Goal: Check status: Check status

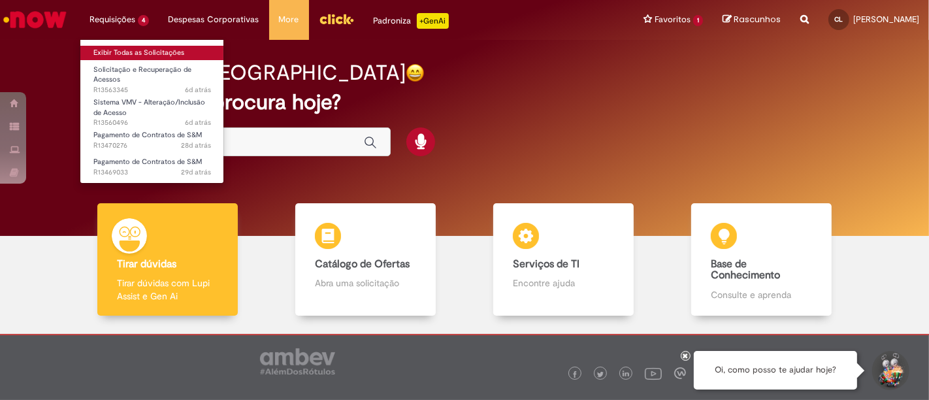
click at [116, 46] on link "Exibir Todas as Solicitações" at bounding box center [152, 53] width 144 height 14
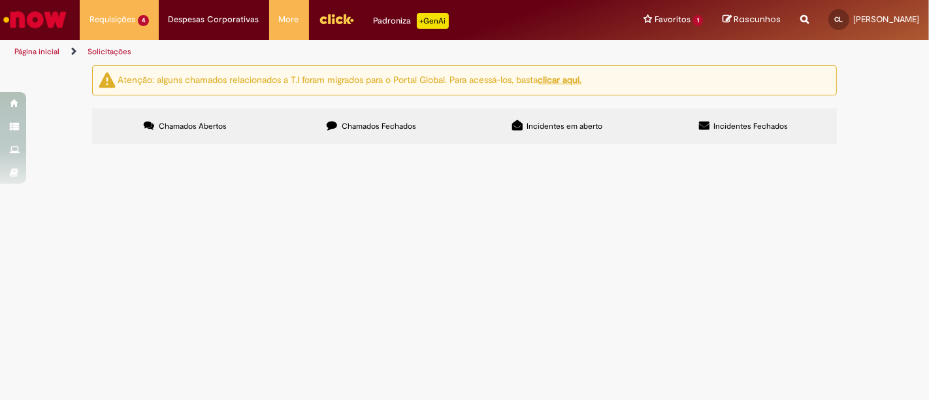
scroll to position [33, 0]
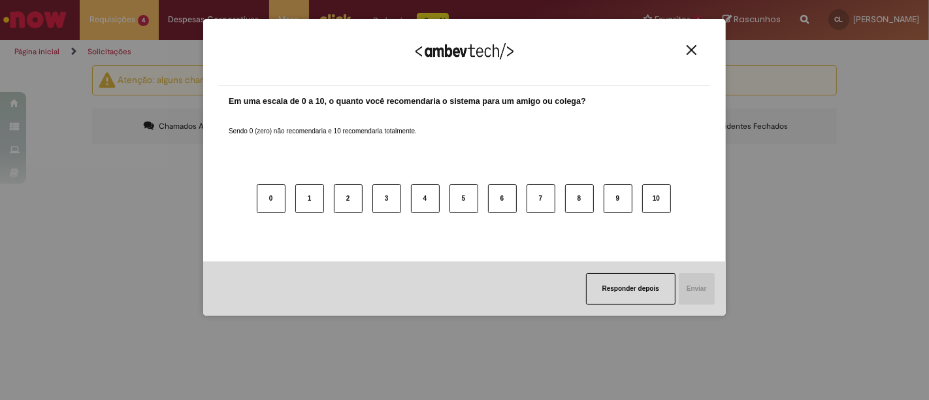
click at [686, 49] on button "Close" at bounding box center [692, 49] width 18 height 11
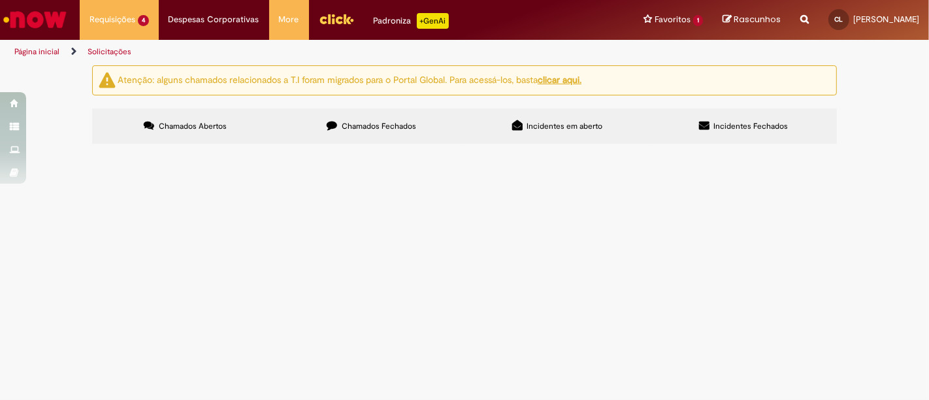
click at [336, 108] on label "Chamados Fechados" at bounding box center [371, 125] width 186 height 35
click at [0, 0] on span "Pagamento de serviços extras prestados no Just a Brunch pela produtora. Chave 1…" at bounding box center [0, 0] width 0 height 0
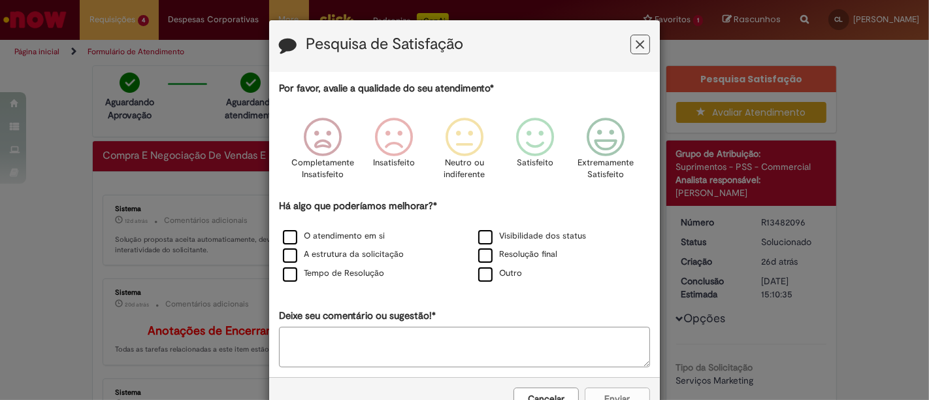
drag, startPoint x: 632, startPoint y: 25, endPoint x: 635, endPoint y: 35, distance: 10.1
click at [635, 29] on div "Pesquisa de Satisfação" at bounding box center [464, 46] width 391 height 52
click at [635, 36] on button "Feedback" at bounding box center [640, 45] width 20 height 20
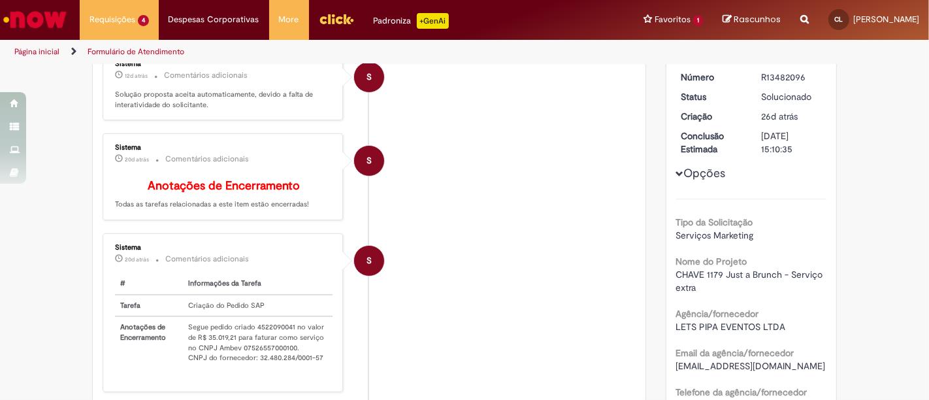
scroll to position [218, 0]
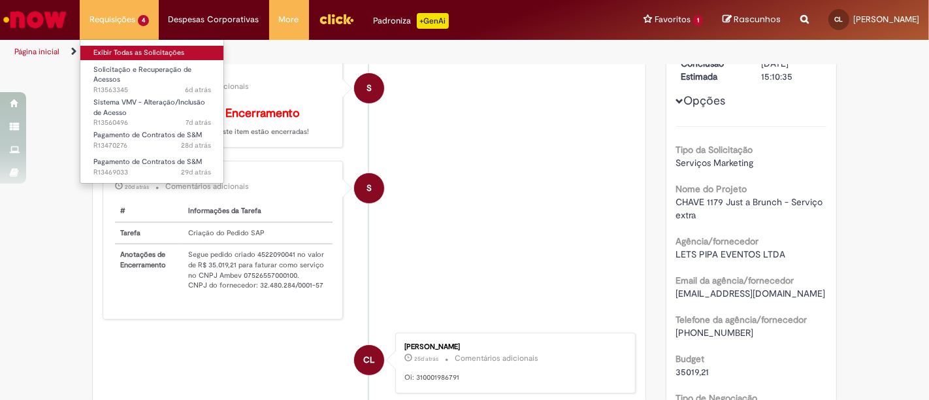
click at [142, 52] on link "Exibir Todas as Solicitações" at bounding box center [152, 53] width 144 height 14
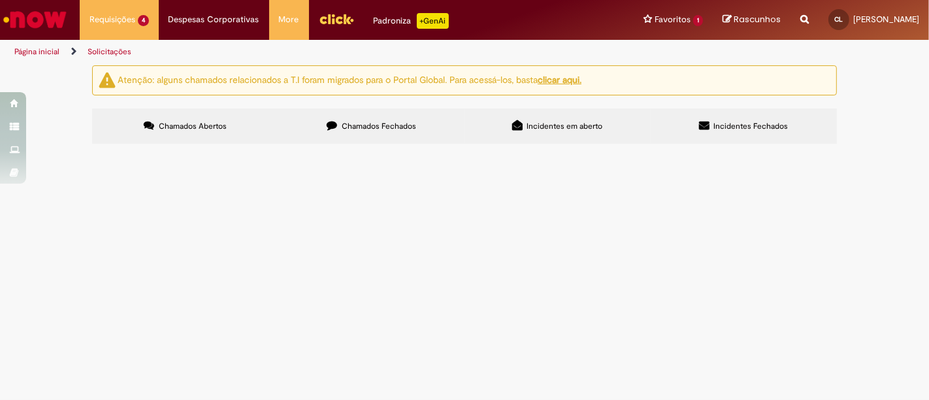
click at [0, 0] on section "Itens solicitados Exportar como PDF Exportar como Excel Exportar como CSV Itens…" at bounding box center [0, 0] width 0 height 0
drag, startPoint x: 391, startPoint y: 170, endPoint x: 392, endPoint y: 157, distance: 13.1
click at [0, 0] on button at bounding box center [0, 0] width 0 height 0
click at [373, 128] on span "Chamados Fechados" at bounding box center [379, 126] width 74 height 10
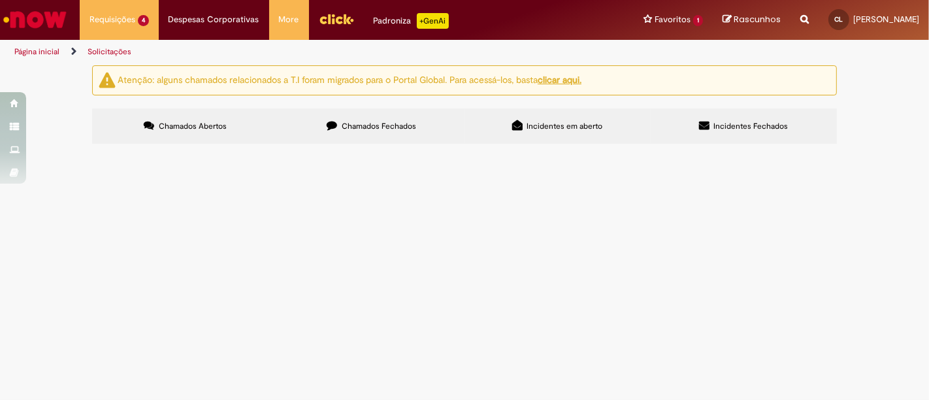
click at [0, 0] on span "Compras rápidas (Speed Buy)" at bounding box center [0, 0] width 0 height 0
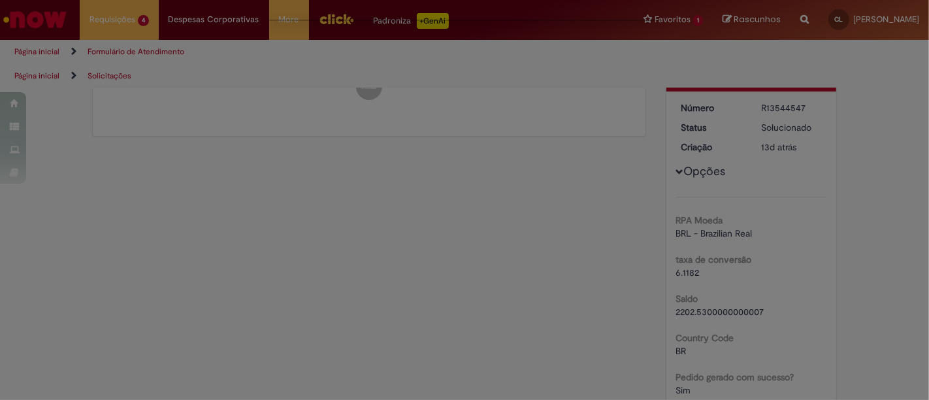
click at [198, 98] on div "Feedback" at bounding box center [464, 200] width 929 height 400
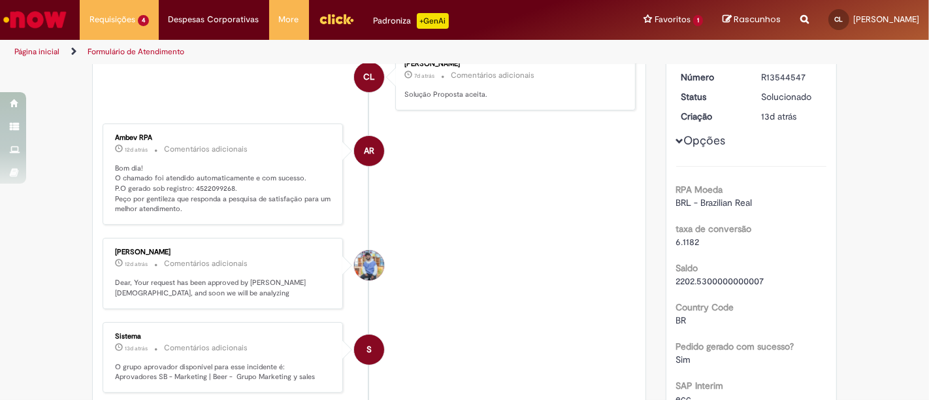
scroll to position [145, 0]
